Goal: Find specific page/section: Find specific page/section

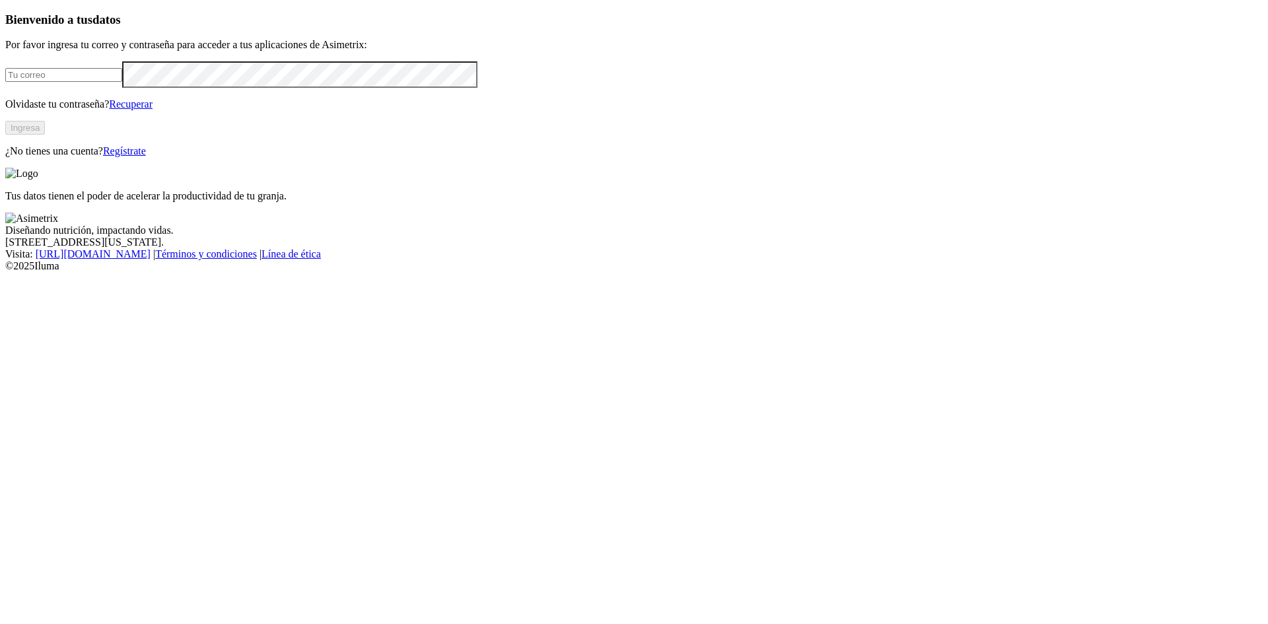
type input "[EMAIL_ADDRESS][DOMAIN_NAME]"
click at [45, 135] on button "Ingresa" at bounding box center [25, 128] width 40 height 14
